Goal: Transaction & Acquisition: Purchase product/service

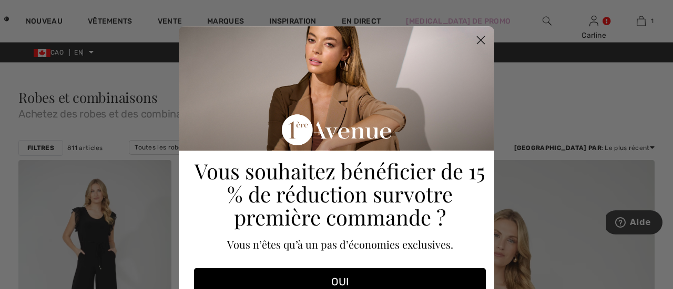
click at [479, 39] on circle "Fermer la boîte de dialogue" at bounding box center [480, 40] width 17 height 17
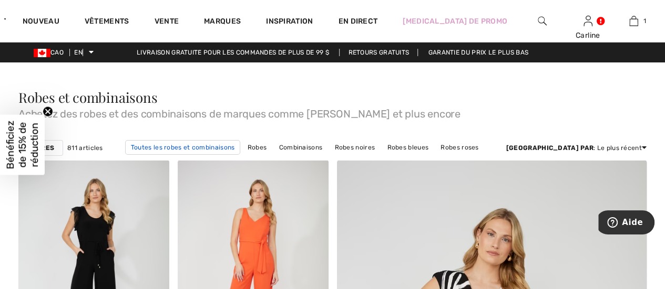
click at [210, 144] on font "Toutes les robes et combinaisons" at bounding box center [183, 147] width 104 height 7
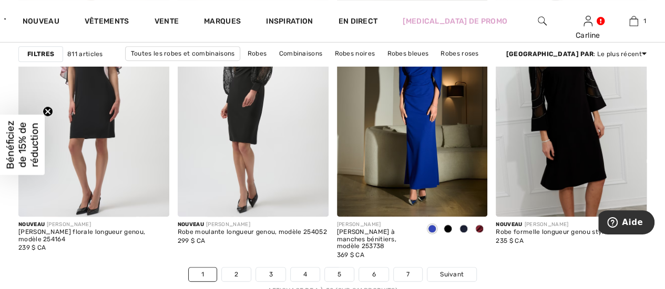
scroll to position [4203, 0]
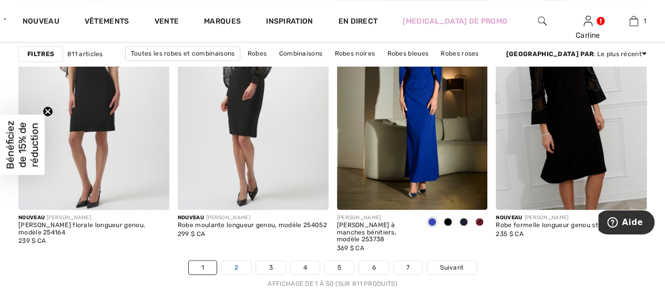
click at [239, 261] on link "2" at bounding box center [236, 268] width 29 height 14
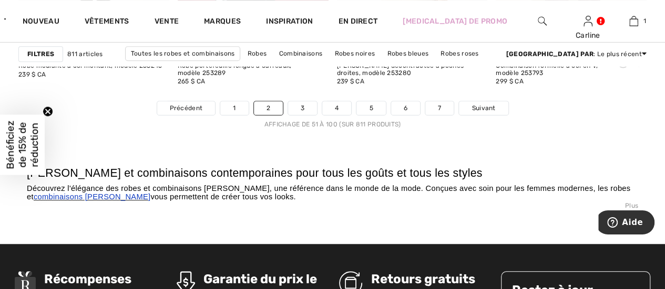
scroll to position [4398, 0]
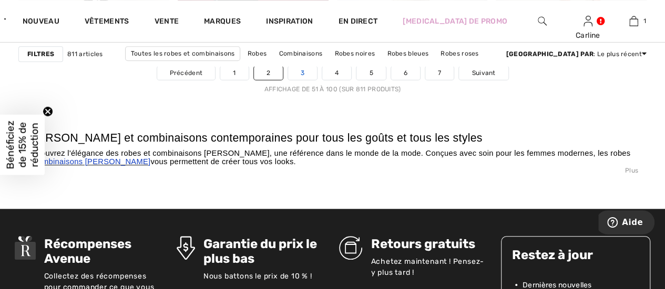
click at [301, 69] on font "3" at bounding box center [303, 72] width 4 height 7
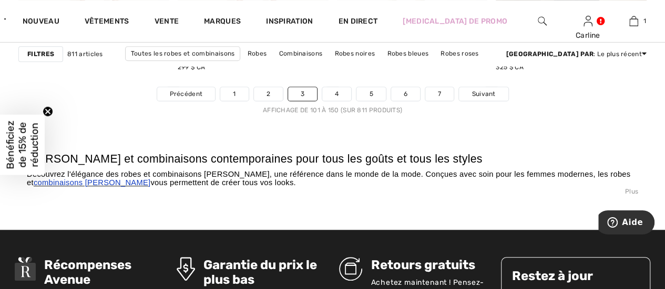
scroll to position [4397, 0]
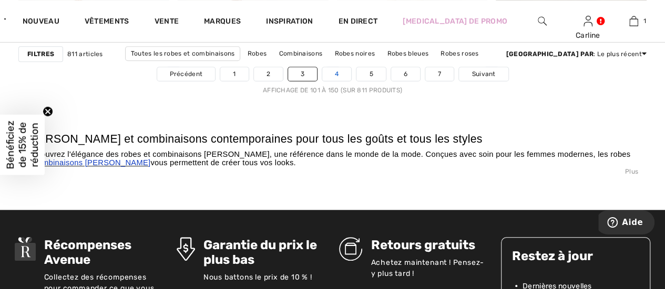
click at [336, 73] on font "4" at bounding box center [337, 73] width 4 height 7
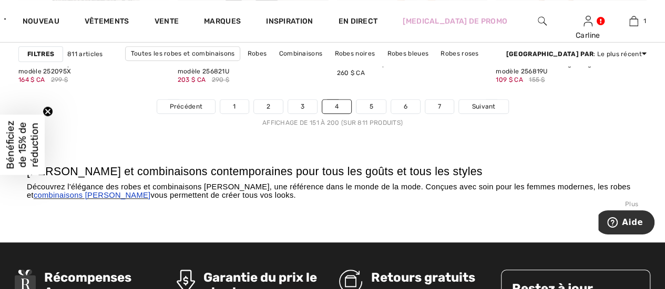
scroll to position [4385, 0]
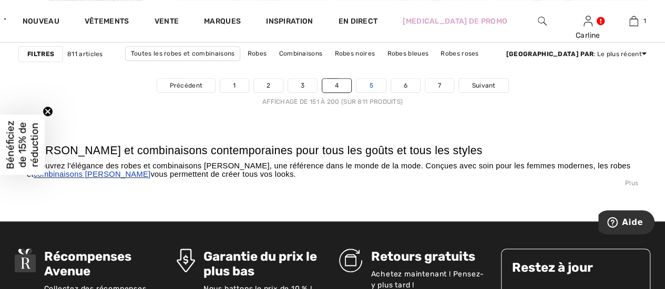
click at [370, 84] on font "5" at bounding box center [371, 85] width 4 height 7
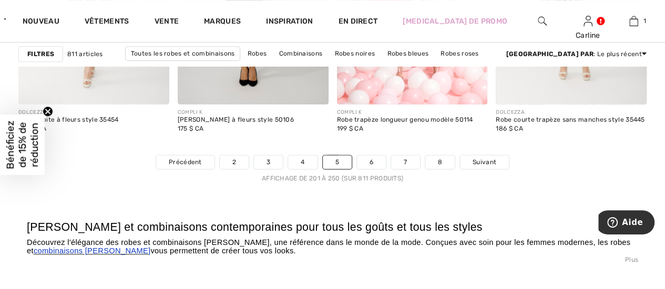
scroll to position [4315, 0]
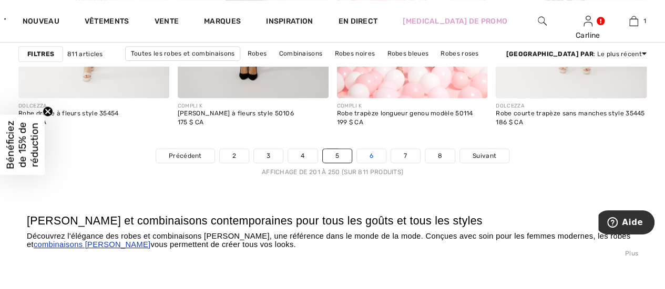
click at [372, 157] on font "6" at bounding box center [371, 155] width 4 height 7
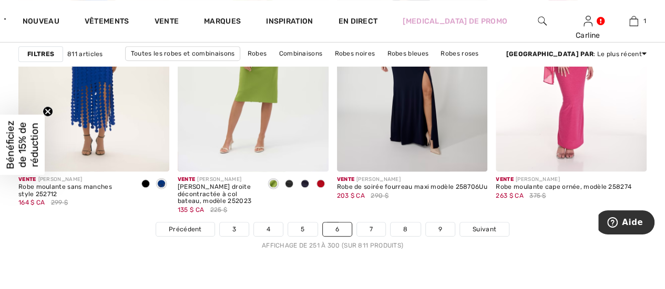
scroll to position [4250, 0]
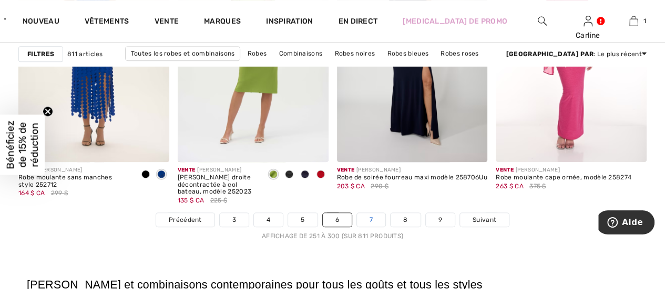
click at [373, 213] on link "7" at bounding box center [371, 220] width 28 height 14
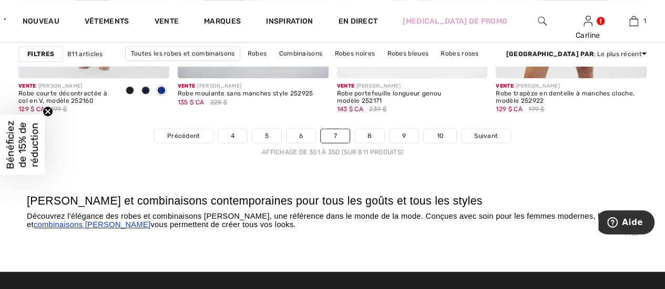
scroll to position [4362, 0]
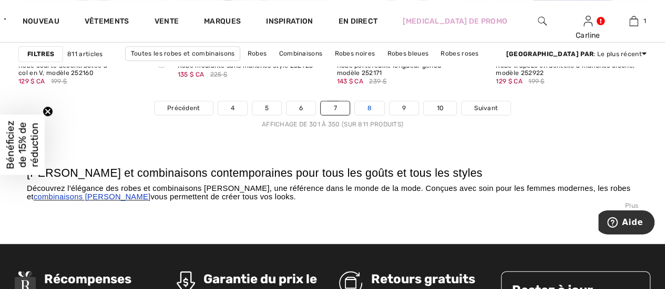
click at [371, 108] on link "8" at bounding box center [369, 108] width 29 height 14
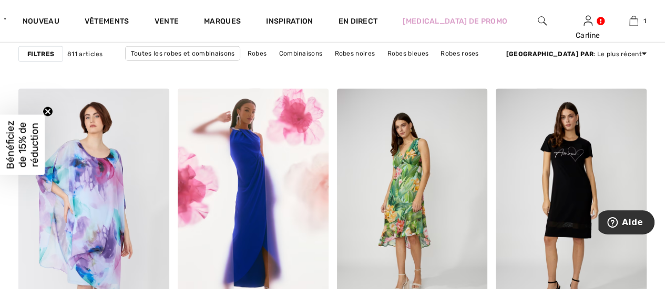
scroll to position [1596, 0]
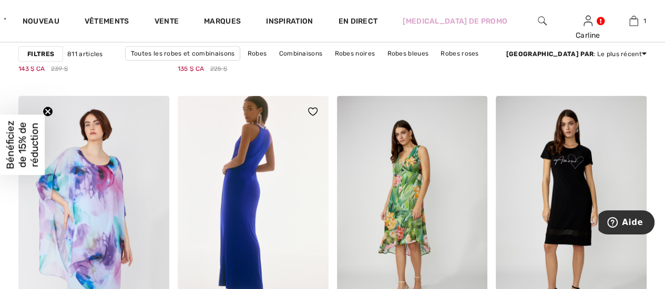
click at [258, 190] on img at bounding box center [253, 209] width 151 height 226
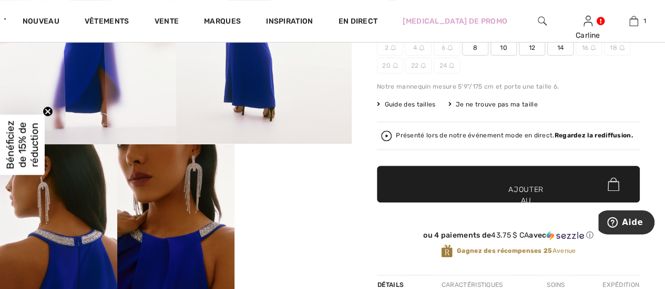
scroll to position [105, 0]
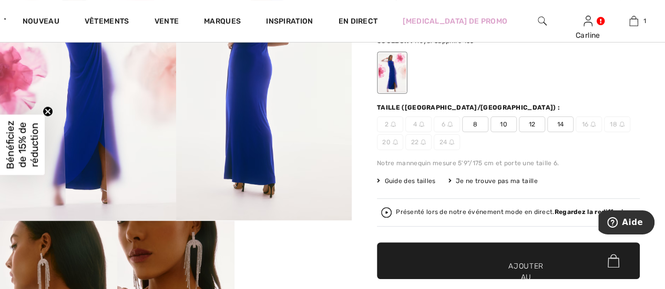
click at [563, 125] on font "14" at bounding box center [560, 124] width 7 height 7
click at [517, 274] on font "Ajouter au panier" at bounding box center [525, 277] width 35 height 33
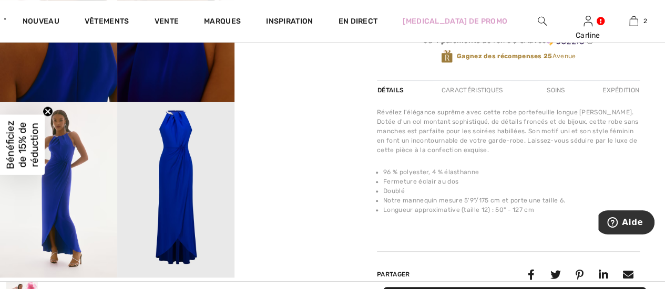
scroll to position [317, 0]
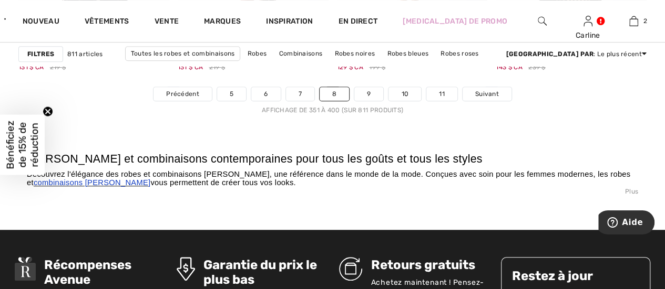
scroll to position [4404, 0]
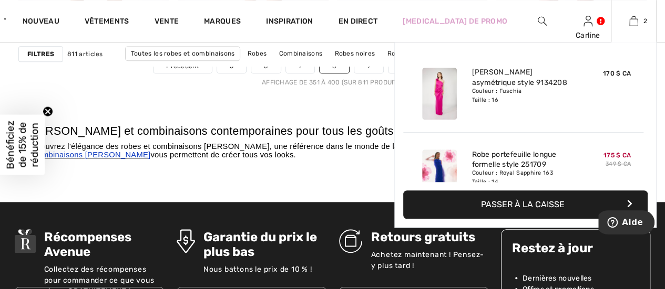
click at [460, 85] on div at bounding box center [439, 94] width 56 height 60
click at [524, 68] on font "Robe fourreau asymétrique style 9134208" at bounding box center [519, 77] width 96 height 19
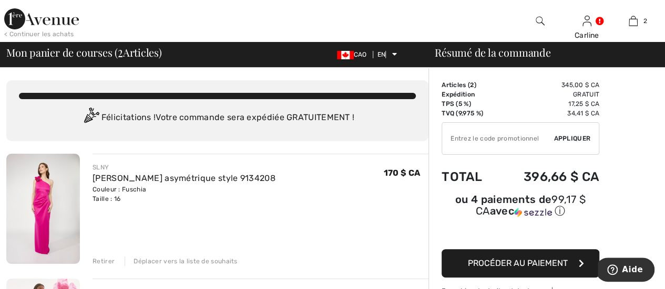
click at [96, 263] on font "Retirer" at bounding box center [103, 261] width 22 height 7
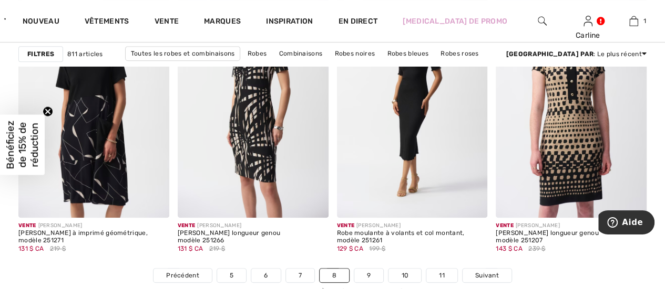
scroll to position [4221, 0]
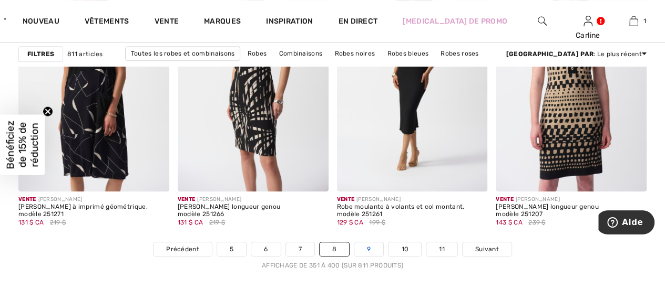
click at [361, 251] on link "9" at bounding box center [368, 250] width 29 height 14
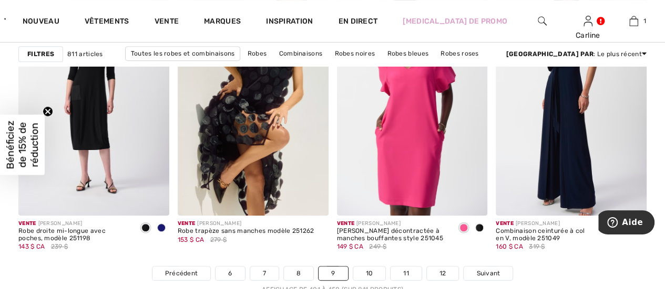
scroll to position [4223, 0]
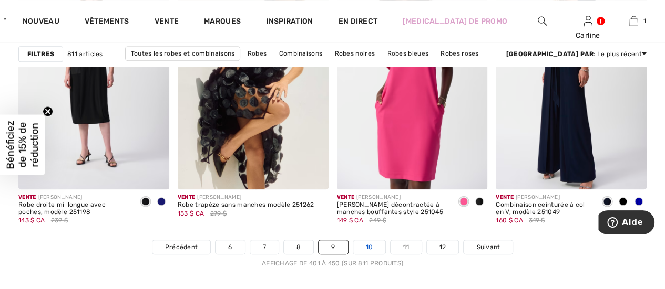
click at [375, 241] on link "10" at bounding box center [369, 248] width 33 height 14
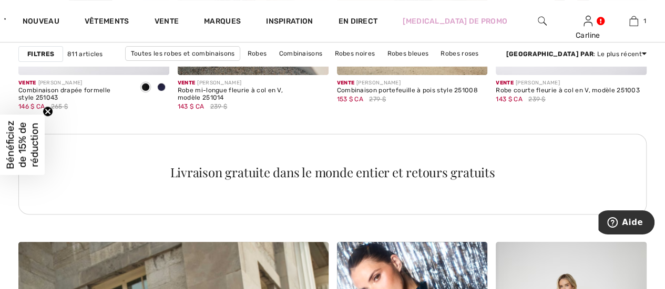
scroll to position [2174, 0]
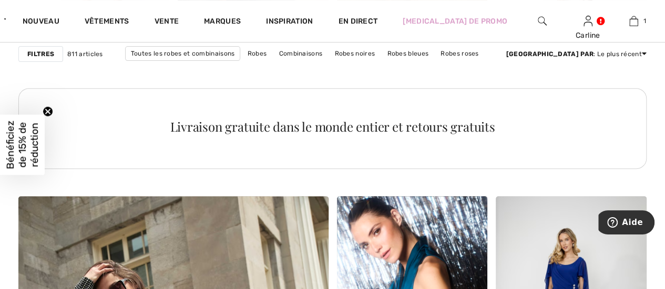
drag, startPoint x: 637, startPoint y: 132, endPoint x: 636, endPoint y: 149, distance: 16.9
click at [636, 149] on div "Livraison gratuite dans le monde entier et retours gratuits" at bounding box center [332, 128] width 628 height 81
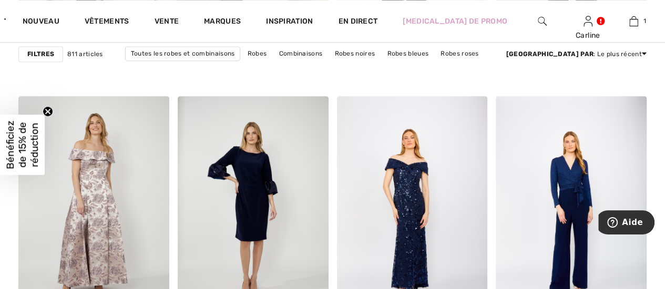
scroll to position [2857, 0]
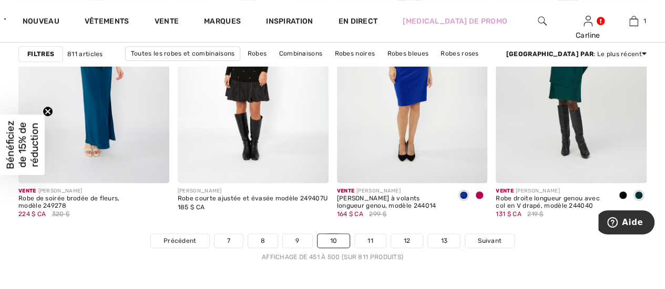
scroll to position [4236, 0]
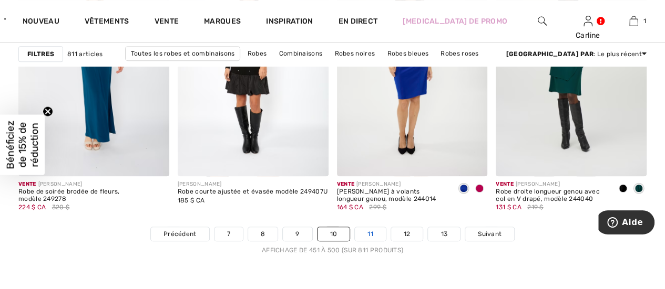
click at [374, 231] on link "11" at bounding box center [370, 234] width 31 height 14
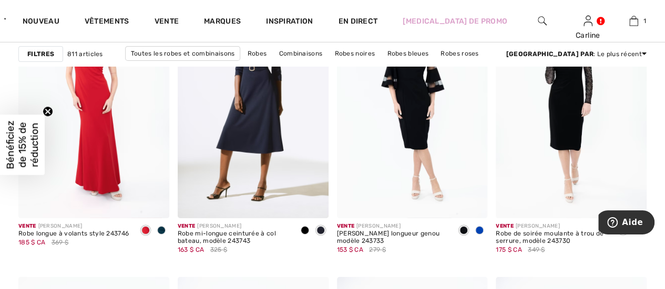
scroll to position [1725, 0]
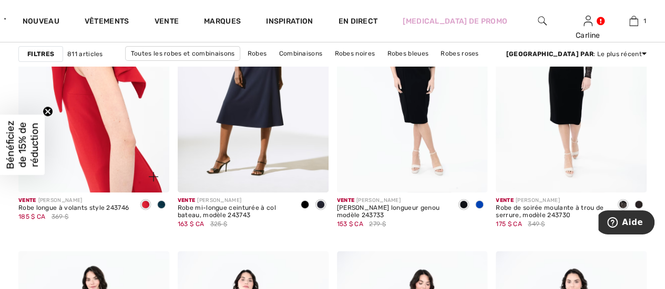
click at [93, 137] on img at bounding box center [93, 80] width 151 height 226
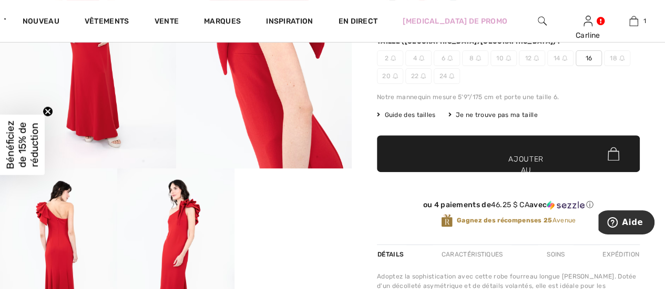
scroll to position [154, 0]
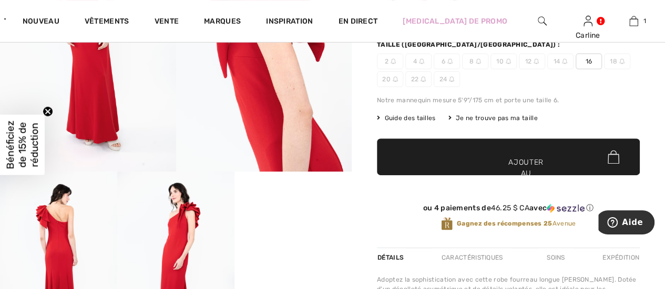
click at [588, 61] on font "16" at bounding box center [588, 61] width 7 height 7
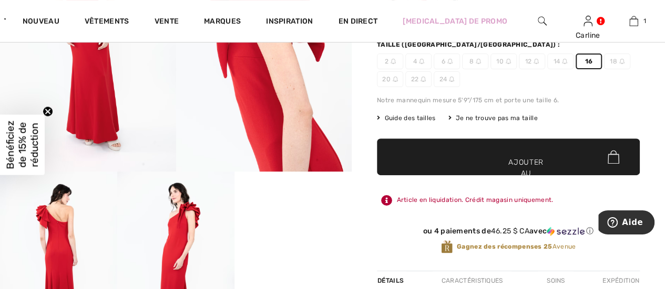
click at [524, 164] on font "Ajouter au panier" at bounding box center [525, 173] width 35 height 33
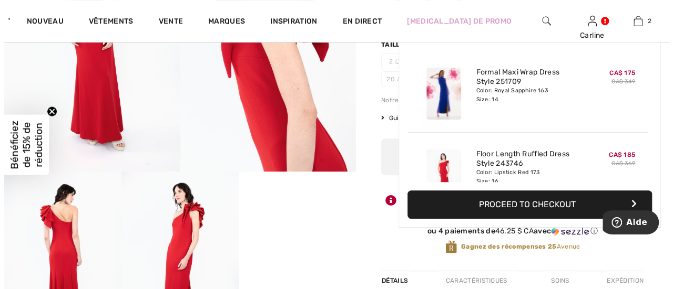
scroll to position [32, 0]
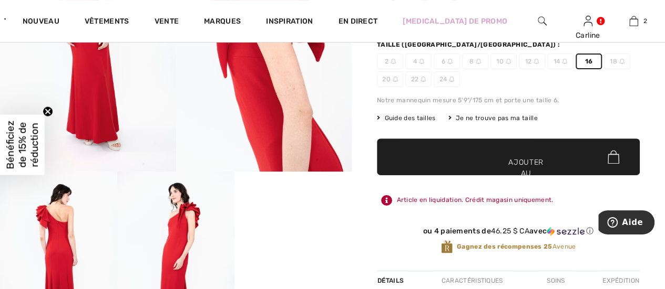
click at [20, 147] on font "Bénéficiez de 15% de réduction" at bounding box center [22, 144] width 36 height 49
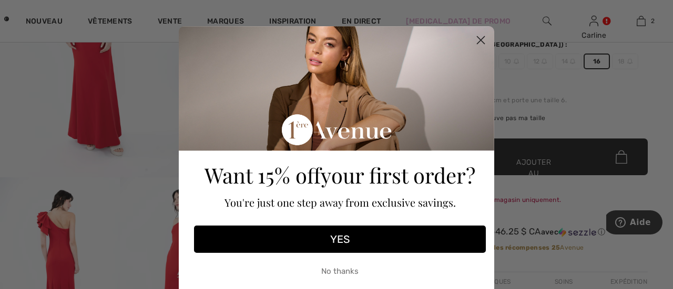
click at [338, 241] on button "YES" at bounding box center [340, 239] width 292 height 27
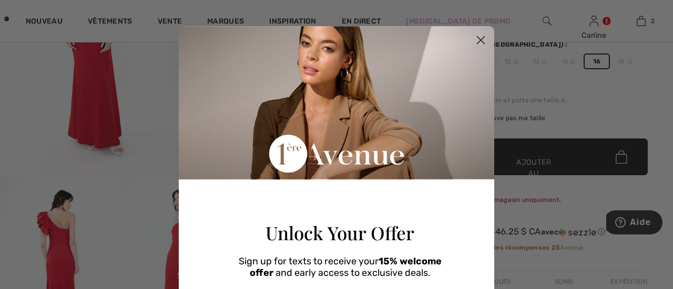
scroll to position [164, 0]
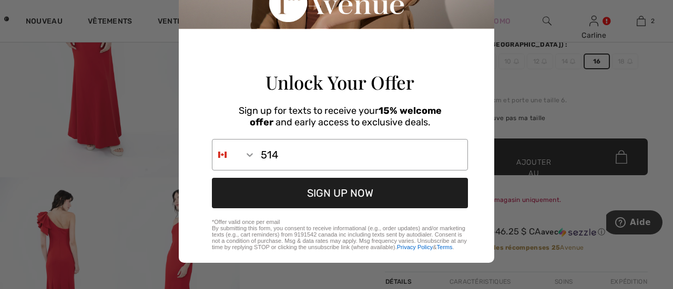
type input "1-514-594-0965"
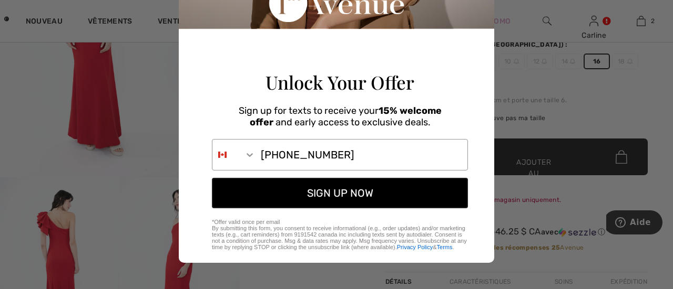
click at [343, 197] on button "SIGN UP NOW" at bounding box center [340, 193] width 256 height 30
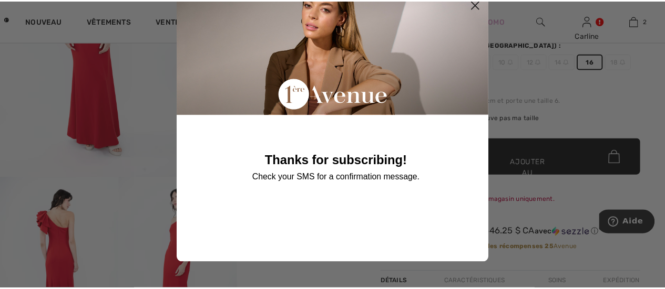
scroll to position [31, 0]
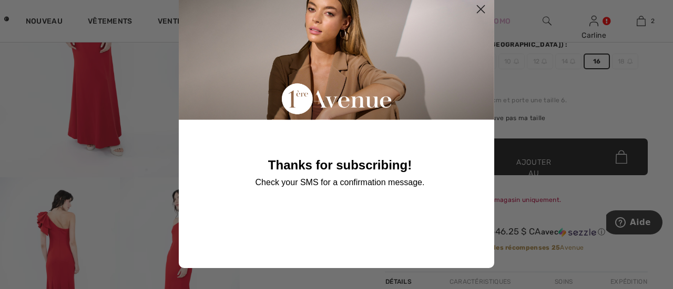
click at [472, 13] on circle "Close dialog" at bounding box center [480, 9] width 17 height 17
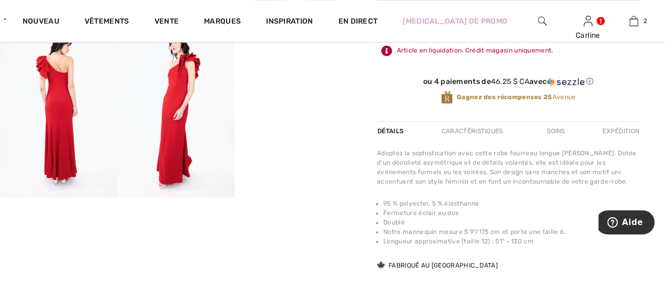
scroll to position [6, 0]
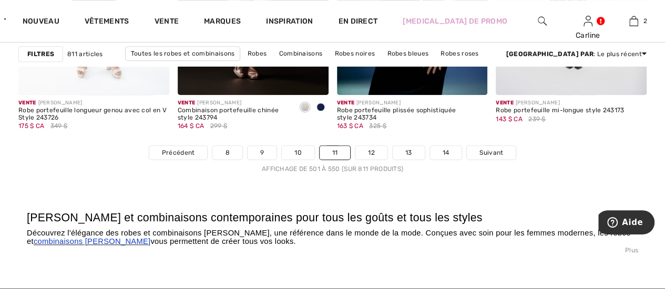
scroll to position [4344, 0]
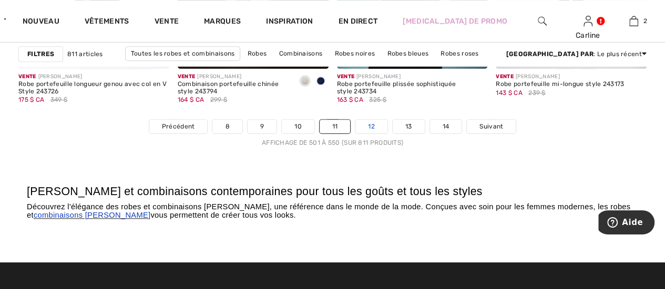
click at [368, 123] on font "12" at bounding box center [371, 126] width 7 height 7
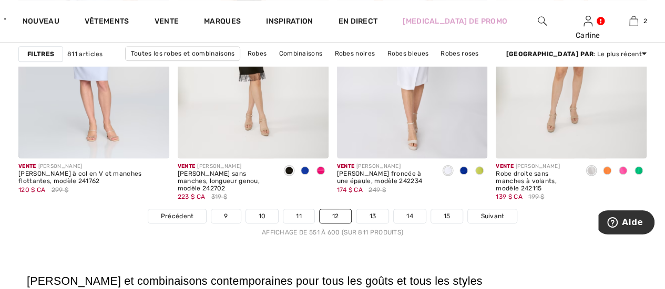
scroll to position [4285, 0]
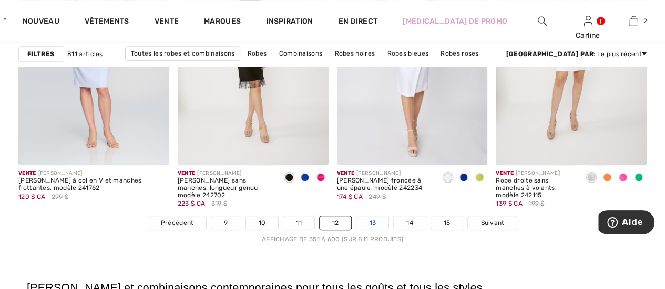
click at [373, 220] on font "13" at bounding box center [372, 223] width 7 height 7
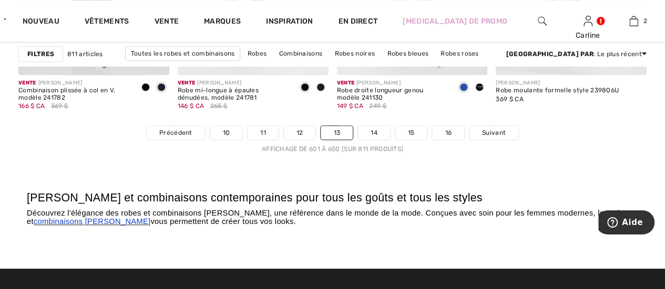
scroll to position [4344, 0]
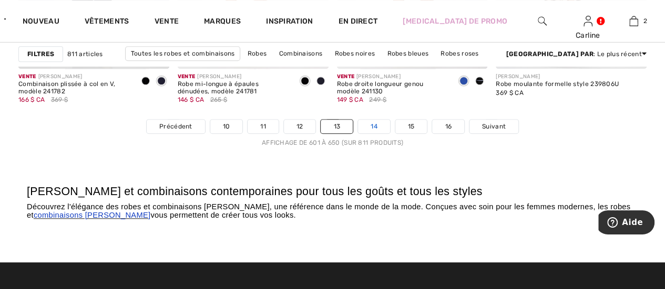
click at [377, 125] on link "14" at bounding box center [374, 127] width 32 height 14
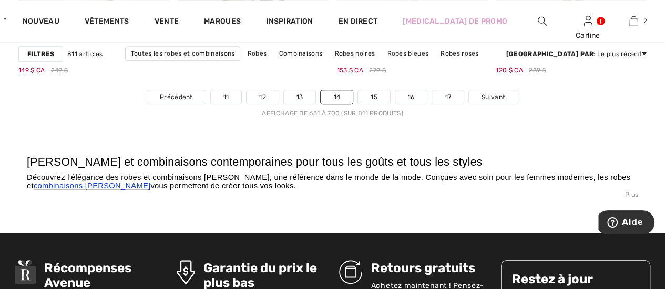
scroll to position [4380, 0]
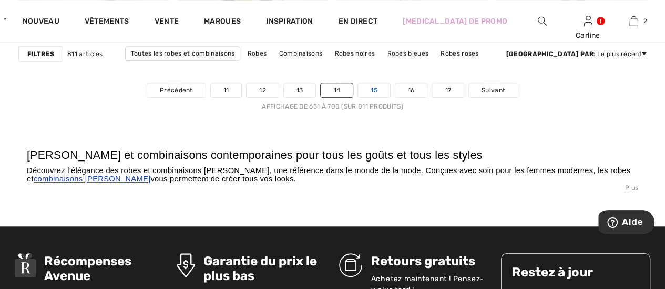
click at [378, 87] on link "15" at bounding box center [374, 91] width 32 height 14
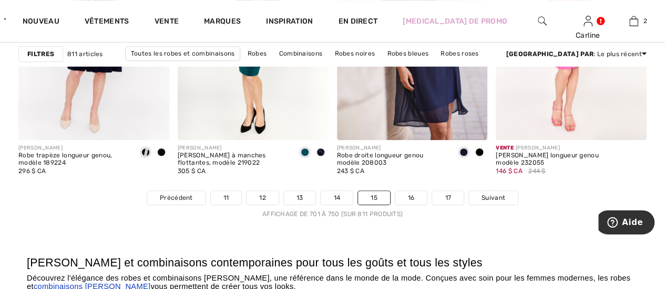
scroll to position [4266, 0]
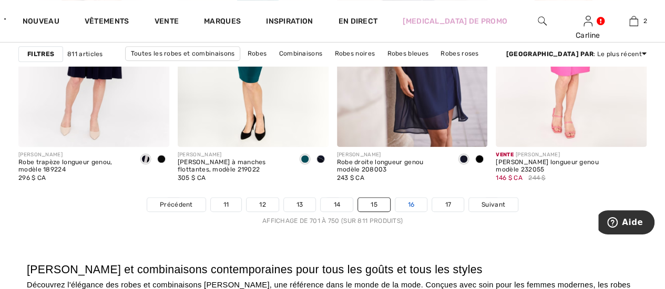
click at [411, 201] on font "16" at bounding box center [411, 204] width 7 height 7
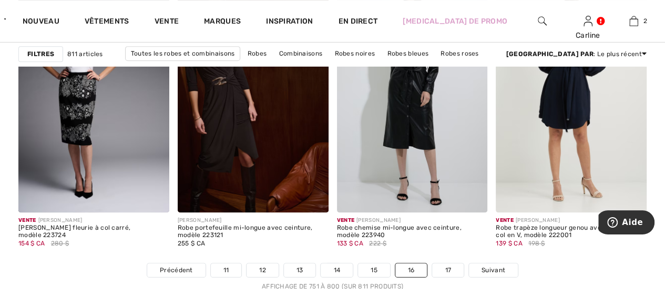
scroll to position [4194, 0]
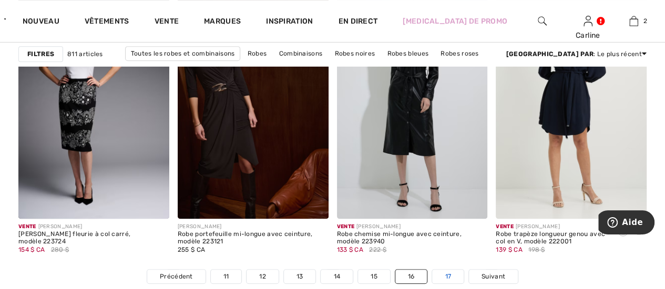
click at [438, 273] on link "17" at bounding box center [448, 277] width 32 height 14
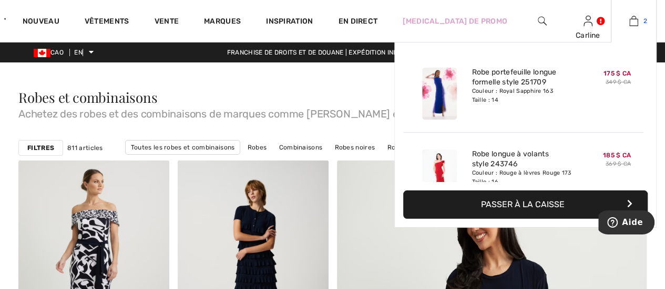
click at [632, 24] on img at bounding box center [633, 21] width 9 height 13
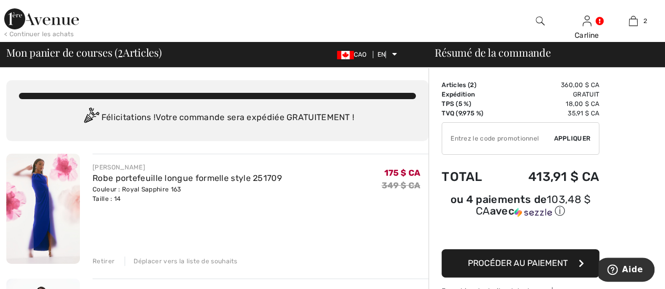
click at [100, 262] on font "Retirer" at bounding box center [103, 261] width 22 height 7
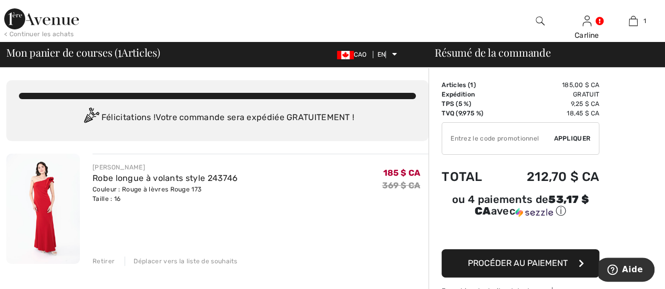
click at [480, 140] on input "TEXT" at bounding box center [497, 139] width 111 height 32
type input "NEW15"
click at [577, 135] on font "Appliquer" at bounding box center [571, 138] width 37 height 7
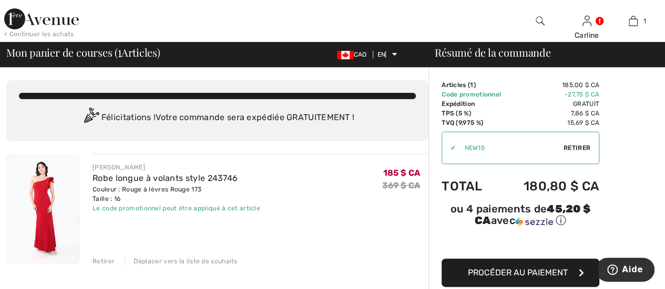
click at [499, 271] on font "Procéder au paiement" at bounding box center [518, 273] width 100 height 10
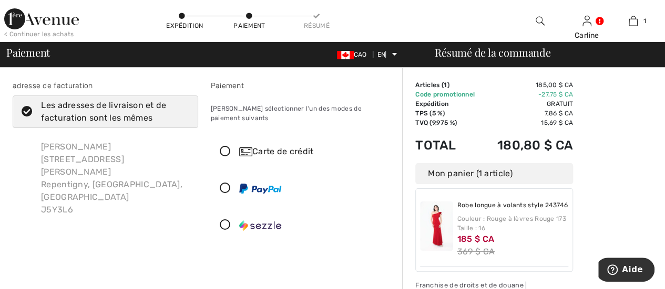
click at [272, 147] on font "Carte de crédit" at bounding box center [282, 152] width 61 height 10
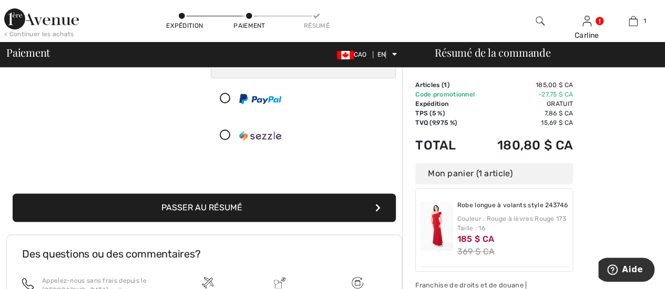
scroll to position [202, 0]
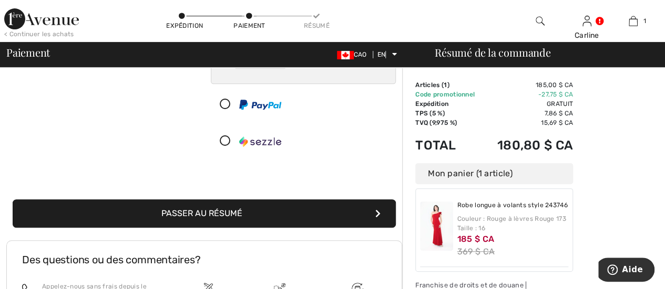
click at [184, 209] on button "Passer au résumé" at bounding box center [204, 214] width 383 height 28
click at [379, 210] on icon "submit" at bounding box center [377, 214] width 5 height 8
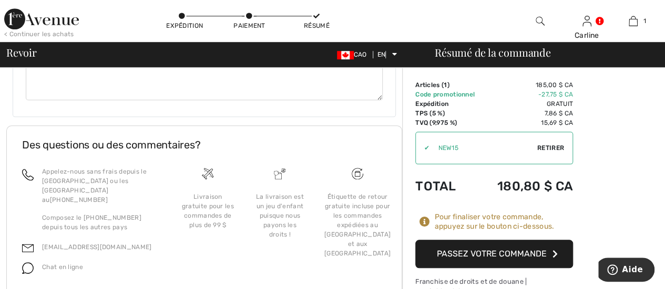
scroll to position [485, 0]
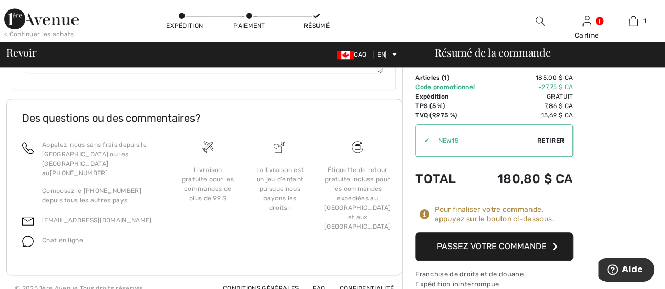
click at [527, 242] on font "Passez votre commande" at bounding box center [492, 247] width 110 height 10
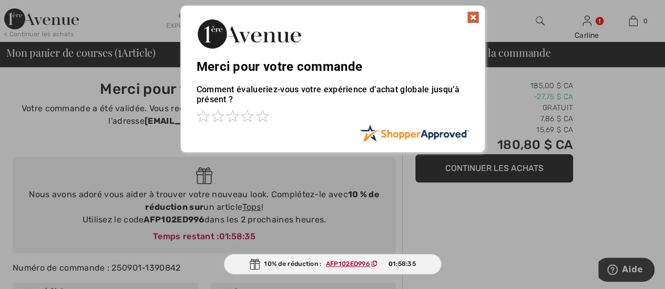
click at [473, 17] on img at bounding box center [473, 17] width 13 height 13
